Goal: Information Seeking & Learning: Learn about a topic

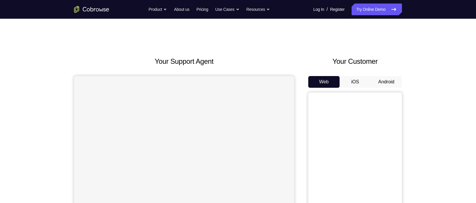
click at [378, 82] on button "Android" at bounding box center [386, 82] width 31 height 12
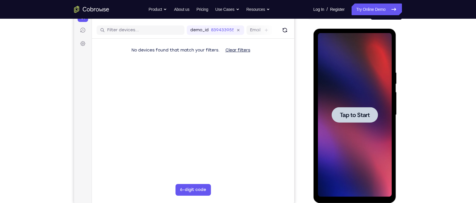
click at [363, 124] on div at bounding box center [355, 115] width 74 height 164
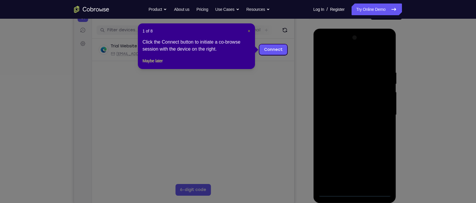
click at [248, 32] on span "×" at bounding box center [249, 31] width 2 height 5
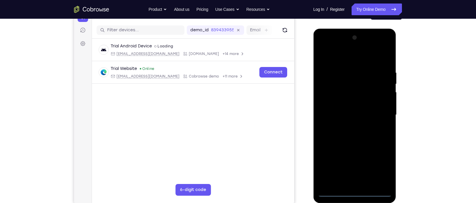
click at [357, 194] on div at bounding box center [355, 115] width 74 height 164
click at [381, 166] on div at bounding box center [355, 115] width 74 height 164
click at [332, 48] on div at bounding box center [355, 115] width 74 height 164
click at [383, 114] on div at bounding box center [355, 115] width 74 height 164
click at [348, 184] on div at bounding box center [355, 115] width 74 height 164
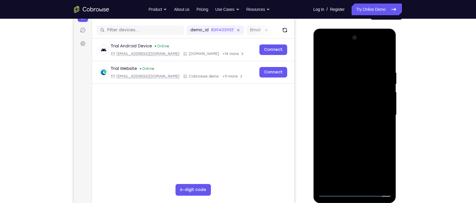
click at [335, 109] on div at bounding box center [355, 115] width 74 height 164
click at [333, 102] on div at bounding box center [355, 115] width 74 height 164
click at [348, 115] on div at bounding box center [355, 115] width 74 height 164
click at [359, 135] on div at bounding box center [355, 115] width 74 height 164
click at [386, 62] on div at bounding box center [355, 115] width 74 height 164
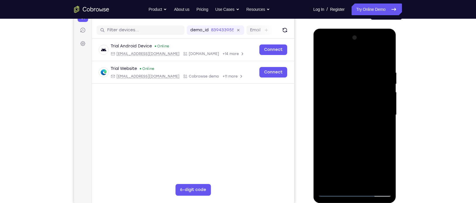
click at [386, 62] on div at bounding box center [355, 115] width 74 height 164
click at [386, 55] on div at bounding box center [355, 115] width 74 height 164
drag, startPoint x: 344, startPoint y: 108, endPoint x: 342, endPoint y: 62, distance: 45.7
click at [342, 62] on div at bounding box center [355, 115] width 74 height 164
click at [322, 55] on div at bounding box center [355, 115] width 74 height 164
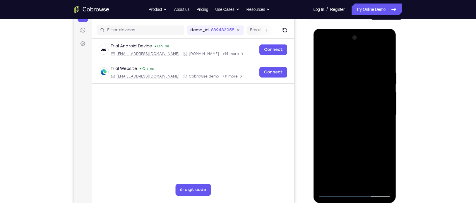
click at [388, 97] on div at bounding box center [355, 115] width 74 height 164
click at [322, 149] on div at bounding box center [355, 115] width 74 height 164
drag, startPoint x: 350, startPoint y: 131, endPoint x: 338, endPoint y: 58, distance: 74.0
click at [338, 58] on div at bounding box center [355, 115] width 74 height 164
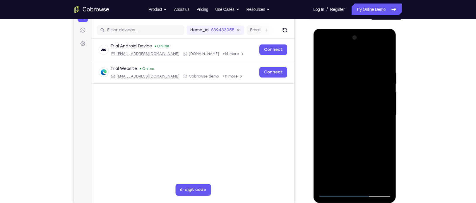
drag, startPoint x: 344, startPoint y: 118, endPoint x: 343, endPoint y: 27, distance: 91.4
click at [343, 29] on html "Online web based iOS Simulators and Android Emulators. Run iPhone, iPad, Mobile…" at bounding box center [354, 117] width 83 height 176
drag, startPoint x: 352, startPoint y: 126, endPoint x: 352, endPoint y: 63, distance: 63.3
click at [352, 63] on div at bounding box center [355, 115] width 74 height 164
drag, startPoint x: 358, startPoint y: 121, endPoint x: 353, endPoint y: 93, distance: 28.2
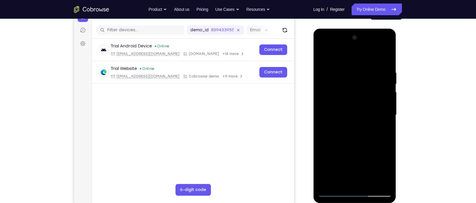
click at [353, 93] on div at bounding box center [355, 115] width 74 height 164
drag, startPoint x: 349, startPoint y: 132, endPoint x: 361, endPoint y: 62, distance: 70.7
click at [361, 62] on div at bounding box center [355, 115] width 74 height 164
drag, startPoint x: 355, startPoint y: 132, endPoint x: 350, endPoint y: 98, distance: 34.0
click at [350, 98] on div at bounding box center [355, 115] width 74 height 164
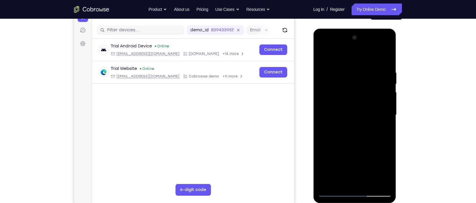
click at [386, 108] on div at bounding box center [355, 115] width 74 height 164
click at [322, 163] on div at bounding box center [355, 115] width 74 height 164
drag, startPoint x: 349, startPoint y: 151, endPoint x: 341, endPoint y: 73, distance: 77.7
click at [341, 73] on div at bounding box center [355, 115] width 74 height 164
drag, startPoint x: 359, startPoint y: 146, endPoint x: 359, endPoint y: 70, distance: 76.4
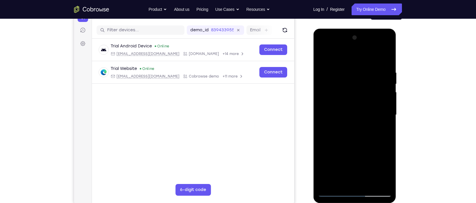
click at [359, 70] on div at bounding box center [355, 115] width 74 height 164
drag, startPoint x: 353, startPoint y: 151, endPoint x: 358, endPoint y: 54, distance: 97.6
click at [358, 54] on div at bounding box center [355, 115] width 74 height 164
drag, startPoint x: 354, startPoint y: 80, endPoint x: 362, endPoint y: 182, distance: 102.2
click at [362, 182] on div at bounding box center [355, 115] width 74 height 164
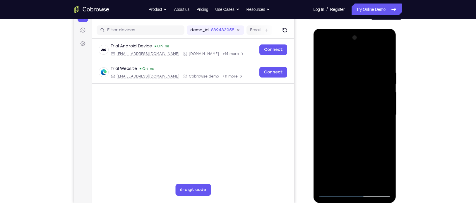
drag, startPoint x: 358, startPoint y: 112, endPoint x: 359, endPoint y: 163, distance: 51.3
click at [359, 163] on div at bounding box center [355, 115] width 74 height 164
drag, startPoint x: 359, startPoint y: 81, endPoint x: 360, endPoint y: 165, distance: 84.1
click at [360, 165] on div at bounding box center [355, 115] width 74 height 164
drag, startPoint x: 346, startPoint y: 87, endPoint x: 354, endPoint y: 156, distance: 68.7
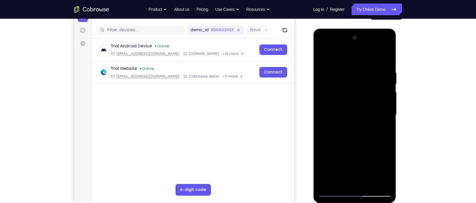
click at [354, 156] on div at bounding box center [355, 115] width 74 height 164
drag, startPoint x: 352, startPoint y: 94, endPoint x: 349, endPoint y: 173, distance: 79.1
click at [349, 173] on div at bounding box center [355, 115] width 74 height 164
click at [322, 156] on div at bounding box center [355, 115] width 74 height 164
drag, startPoint x: 344, startPoint y: 114, endPoint x: 353, endPoint y: 182, distance: 68.6
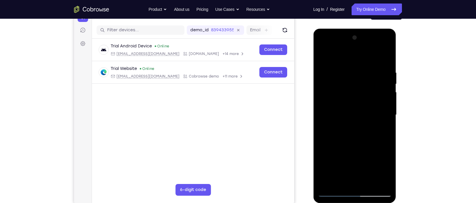
click at [353, 182] on div at bounding box center [355, 115] width 74 height 164
drag, startPoint x: 358, startPoint y: 131, endPoint x: 368, endPoint y: 182, distance: 51.9
click at [368, 182] on div at bounding box center [355, 115] width 74 height 164
drag, startPoint x: 358, startPoint y: 159, endPoint x: 370, endPoint y: 10, distance: 149.6
click at [370, 29] on html "Online web based iOS Simulators and Android Emulators. Run iPhone, iPad, Mobile…" at bounding box center [354, 117] width 83 height 176
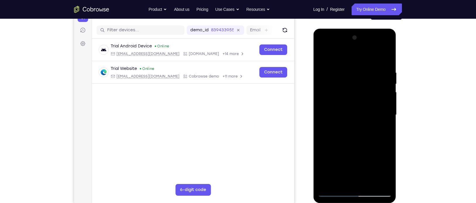
drag, startPoint x: 372, startPoint y: 134, endPoint x: 373, endPoint y: 109, distance: 24.6
click at [373, 109] on div at bounding box center [355, 115] width 74 height 164
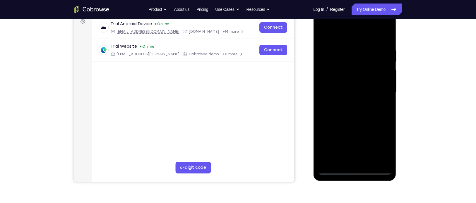
scroll to position [90, 0]
click at [368, 160] on div at bounding box center [355, 93] width 74 height 164
click at [351, 124] on div at bounding box center [355, 93] width 74 height 164
click at [349, 79] on div at bounding box center [355, 93] width 74 height 164
click at [341, 159] on div at bounding box center [355, 93] width 74 height 164
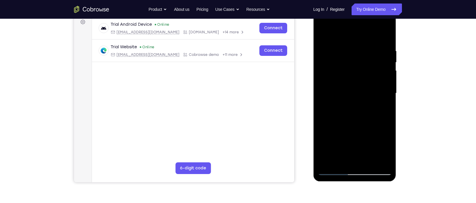
click at [388, 127] on div at bounding box center [355, 93] width 74 height 164
click at [384, 103] on div at bounding box center [355, 93] width 74 height 164
click at [320, 36] on div at bounding box center [355, 93] width 74 height 164
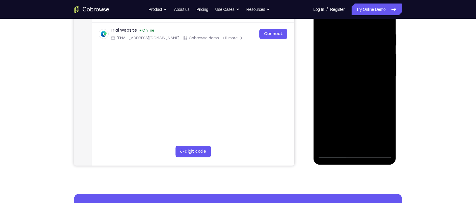
scroll to position [88, 0]
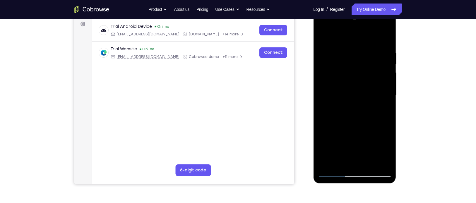
drag, startPoint x: 375, startPoint y: 60, endPoint x: 328, endPoint y: 59, distance: 46.6
click at [328, 59] on div at bounding box center [355, 95] width 74 height 164
drag, startPoint x: 369, startPoint y: 62, endPoint x: 328, endPoint y: 78, distance: 44.6
click at [328, 78] on div at bounding box center [355, 95] width 74 height 164
drag, startPoint x: 342, startPoint y: 66, endPoint x: 399, endPoint y: 68, distance: 57.4
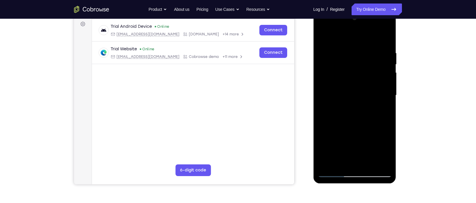
click at [397, 68] on html "Online web based iOS Simulators and Android Emulators. Run iPhone, iPad, Mobile…" at bounding box center [354, 97] width 83 height 176
drag, startPoint x: 330, startPoint y: 64, endPoint x: 373, endPoint y: 61, distance: 43.4
click at [373, 61] on div at bounding box center [355, 95] width 74 height 164
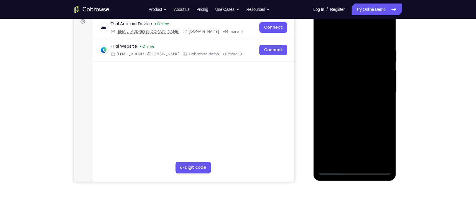
scroll to position [90, 0]
click at [322, 33] on div at bounding box center [355, 93] width 74 height 164
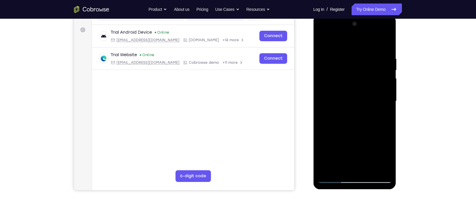
scroll to position [82, 0]
click at [346, 52] on div at bounding box center [355, 102] width 74 height 164
click at [382, 64] on div at bounding box center [355, 102] width 74 height 164
drag, startPoint x: 382, startPoint y: 64, endPoint x: 329, endPoint y: 71, distance: 53.6
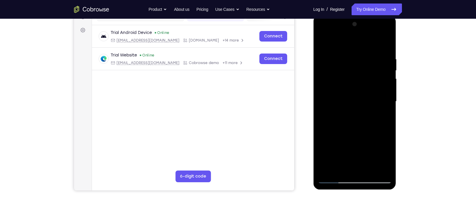
click at [329, 71] on div at bounding box center [355, 102] width 74 height 164
drag, startPoint x: 377, startPoint y: 106, endPoint x: 316, endPoint y: 108, distance: 61.3
click at [316, 108] on div at bounding box center [354, 102] width 83 height 175
drag, startPoint x: 389, startPoint y: 89, endPoint x: 336, endPoint y: 95, distance: 53.0
click at [336, 95] on div at bounding box center [355, 102] width 74 height 164
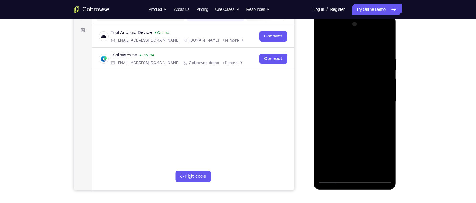
drag, startPoint x: 385, startPoint y: 78, endPoint x: 328, endPoint y: 86, distance: 57.5
click at [328, 86] on div at bounding box center [355, 102] width 74 height 164
drag, startPoint x: 387, startPoint y: 84, endPoint x: 332, endPoint y: 90, distance: 55.1
click at [332, 90] on div at bounding box center [355, 102] width 74 height 164
drag, startPoint x: 382, startPoint y: 94, endPoint x: 323, endPoint y: 101, distance: 59.5
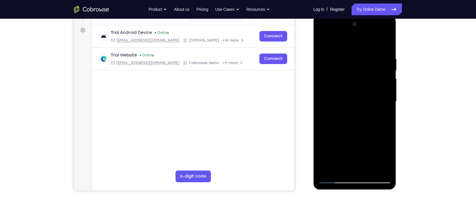
click at [323, 101] on div at bounding box center [355, 102] width 74 height 164
drag, startPoint x: 385, startPoint y: 67, endPoint x: 327, endPoint y: 67, distance: 57.7
click at [327, 67] on div at bounding box center [355, 102] width 74 height 164
click at [385, 45] on div at bounding box center [355, 102] width 74 height 164
drag, startPoint x: 361, startPoint y: 116, endPoint x: 353, endPoint y: 51, distance: 65.5
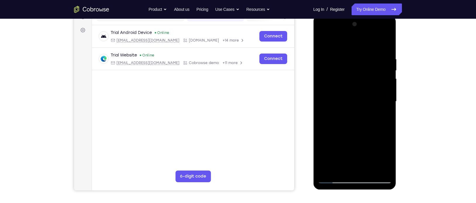
click at [353, 51] on div at bounding box center [355, 102] width 74 height 164
drag, startPoint x: 358, startPoint y: 120, endPoint x: 357, endPoint y: 46, distance: 74.4
click at [357, 46] on div at bounding box center [355, 102] width 74 height 164
drag, startPoint x: 352, startPoint y: 134, endPoint x: 351, endPoint y: 61, distance: 73.8
click at [351, 61] on div at bounding box center [355, 102] width 74 height 164
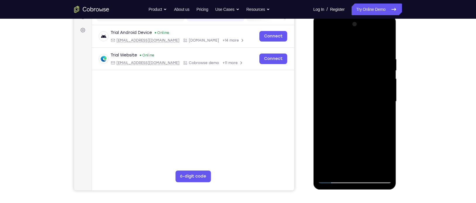
drag, startPoint x: 355, startPoint y: 118, endPoint x: 361, endPoint y: 47, distance: 70.9
click at [361, 47] on div at bounding box center [355, 102] width 74 height 164
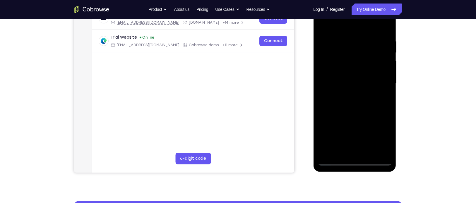
scroll to position [99, 0]
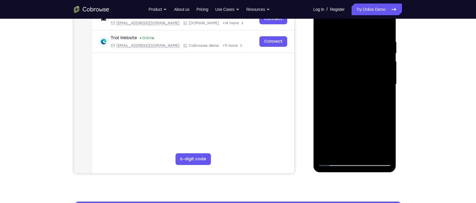
drag, startPoint x: 346, startPoint y: 118, endPoint x: 351, endPoint y: 55, distance: 63.5
click at [351, 55] on div at bounding box center [355, 84] width 74 height 164
drag, startPoint x: 354, startPoint y: 118, endPoint x: 368, endPoint y: 47, distance: 73.2
click at [368, 47] on div at bounding box center [355, 84] width 74 height 164
click at [326, 151] on div at bounding box center [355, 84] width 74 height 164
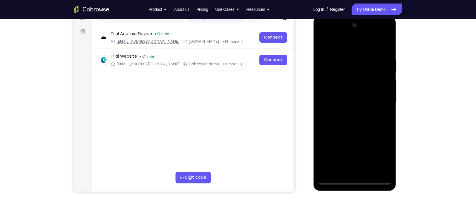
scroll to position [76, 0]
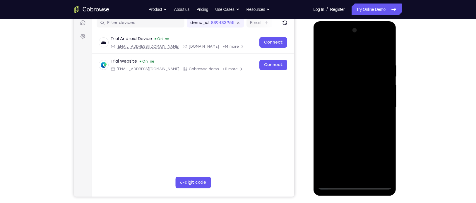
drag, startPoint x: 356, startPoint y: 88, endPoint x: 350, endPoint y: 185, distance: 97.4
click at [350, 185] on div at bounding box center [355, 108] width 74 height 164
drag, startPoint x: 356, startPoint y: 63, endPoint x: 355, endPoint y: 168, distance: 105.7
click at [355, 168] on div at bounding box center [355, 108] width 74 height 164
drag, startPoint x: 354, startPoint y: 80, endPoint x: 350, endPoint y: 167, distance: 87.4
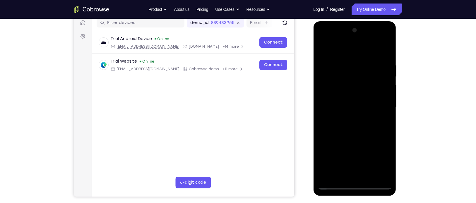
click at [350, 167] on div at bounding box center [355, 108] width 74 height 164
click at [347, 66] on div at bounding box center [355, 108] width 74 height 164
drag, startPoint x: 382, startPoint y: 97, endPoint x: 324, endPoint y: 95, distance: 58.6
click at [324, 95] on div at bounding box center [355, 108] width 74 height 164
drag, startPoint x: 378, startPoint y: 92, endPoint x: 334, endPoint y: 94, distance: 44.0
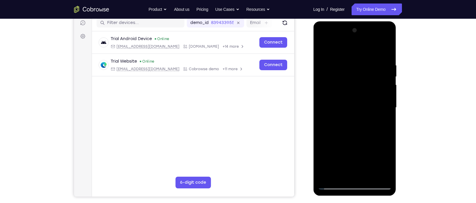
click at [334, 94] on div at bounding box center [355, 108] width 74 height 164
drag, startPoint x: 384, startPoint y: 81, endPoint x: 306, endPoint y: 86, distance: 78.0
click at [313, 86] on html "Online web based iOS Simulators and Android Emulators. Run iPhone, iPad, Mobile…" at bounding box center [354, 109] width 83 height 176
drag, startPoint x: 378, startPoint y: 89, endPoint x: 319, endPoint y: 100, distance: 60.1
click at [319, 100] on div at bounding box center [355, 108] width 74 height 164
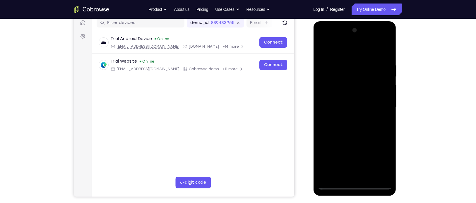
drag, startPoint x: 380, startPoint y: 99, endPoint x: 320, endPoint y: 110, distance: 60.1
click at [320, 110] on div at bounding box center [355, 108] width 74 height 164
drag, startPoint x: 380, startPoint y: 103, endPoint x: 370, endPoint y: 105, distance: 10.6
click at [370, 105] on div at bounding box center [355, 108] width 74 height 164
click at [381, 97] on div at bounding box center [355, 108] width 74 height 164
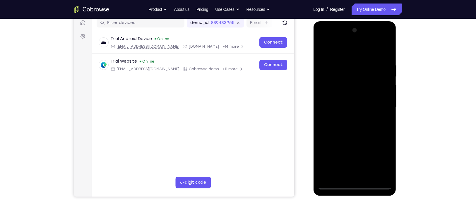
drag, startPoint x: 381, startPoint y: 97, endPoint x: 322, endPoint y: 99, distance: 59.8
click at [322, 99] on div at bounding box center [355, 108] width 74 height 164
drag, startPoint x: 382, startPoint y: 90, endPoint x: 325, endPoint y: 97, distance: 57.5
click at [325, 97] on div at bounding box center [355, 108] width 74 height 164
drag, startPoint x: 384, startPoint y: 70, endPoint x: 320, endPoint y: 79, distance: 64.5
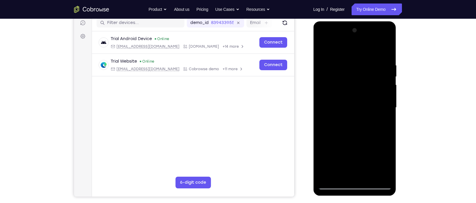
click at [320, 79] on div at bounding box center [355, 108] width 74 height 164
click at [383, 48] on div at bounding box center [355, 108] width 74 height 164
click at [366, 59] on div at bounding box center [355, 108] width 74 height 164
